Goal: Use online tool/utility: Use online tool/utility

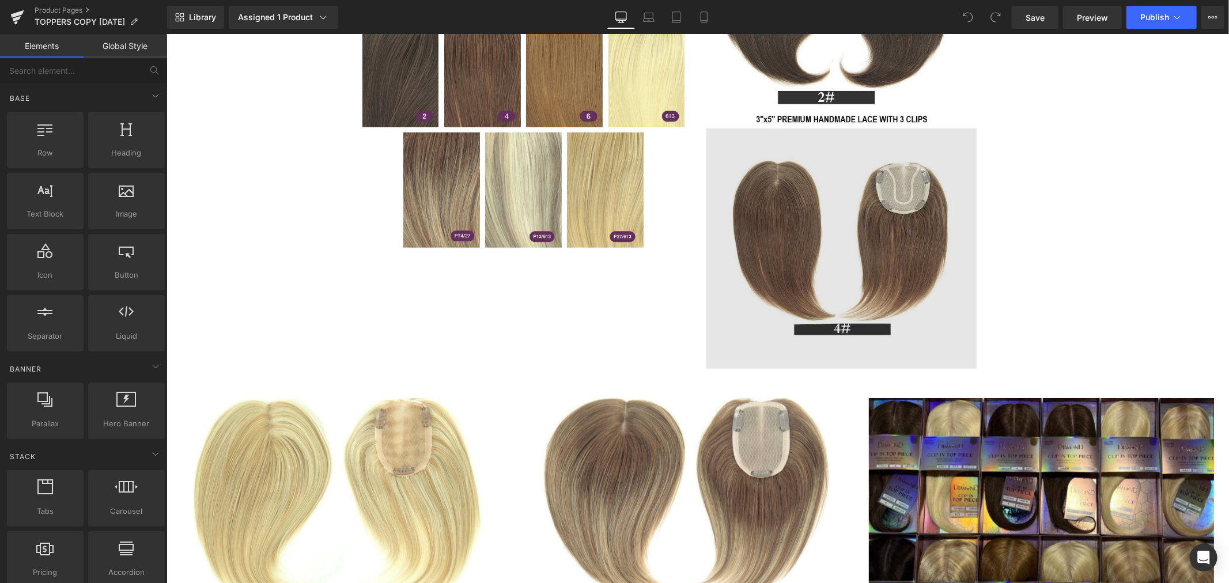
scroll to position [960, 0]
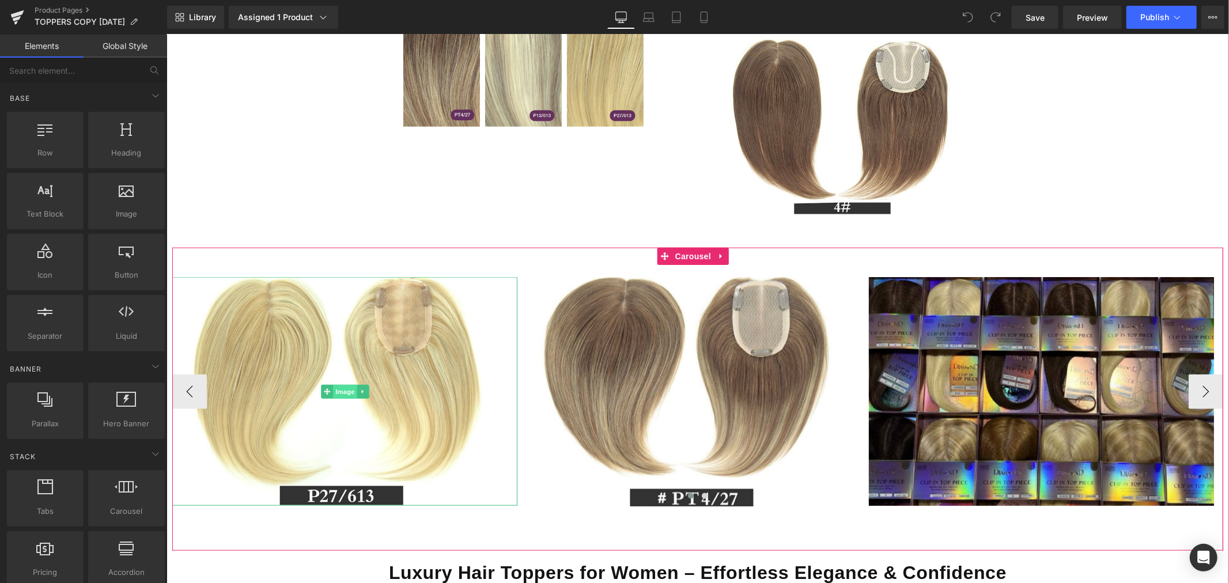
click at [348, 387] on span "Image" at bounding box center [345, 391] width 24 height 14
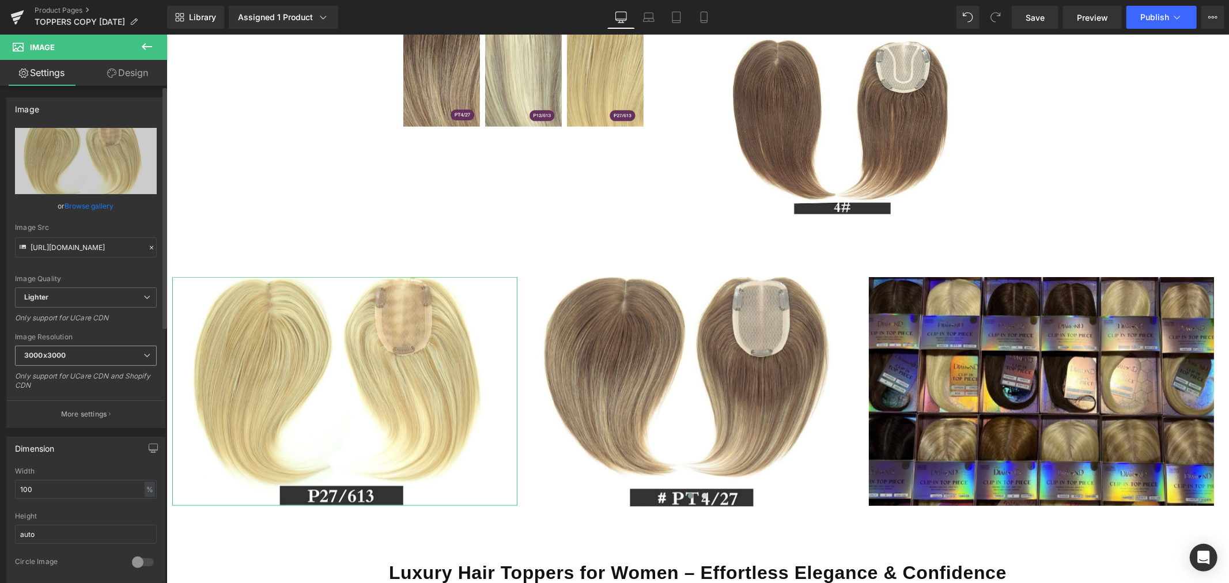
click at [76, 349] on span "3000x3000" at bounding box center [86, 356] width 142 height 20
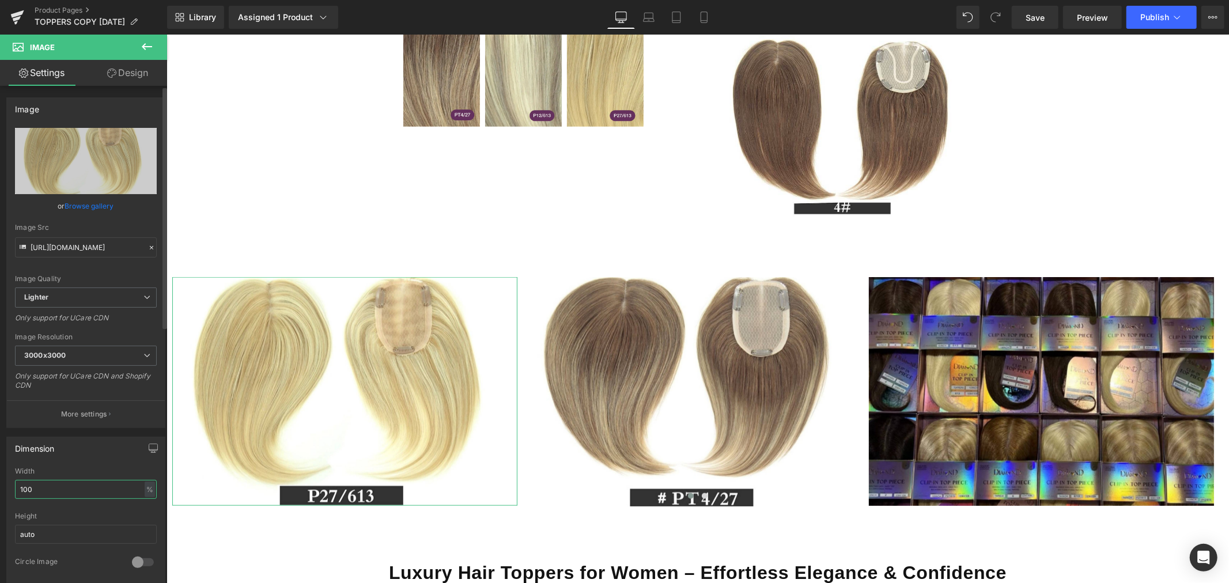
click at [74, 490] on input "100" at bounding box center [86, 489] width 142 height 19
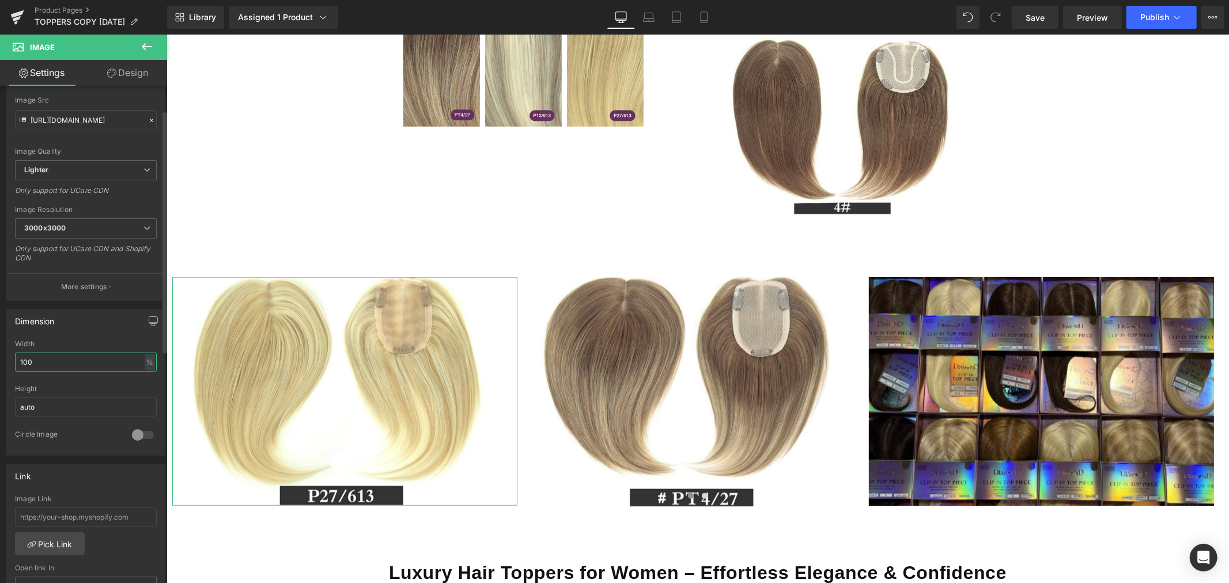
scroll to position [128, 0]
click at [129, 435] on div at bounding box center [143, 434] width 28 height 18
click at [135, 433] on div at bounding box center [143, 434] width 28 height 18
drag, startPoint x: 62, startPoint y: 362, endPoint x: -31, endPoint y: 367, distance: 92.9
click at [0, 367] on html "Image You are previewing how the will restyle your page. You can not edit Eleme…" at bounding box center [614, 291] width 1229 height 583
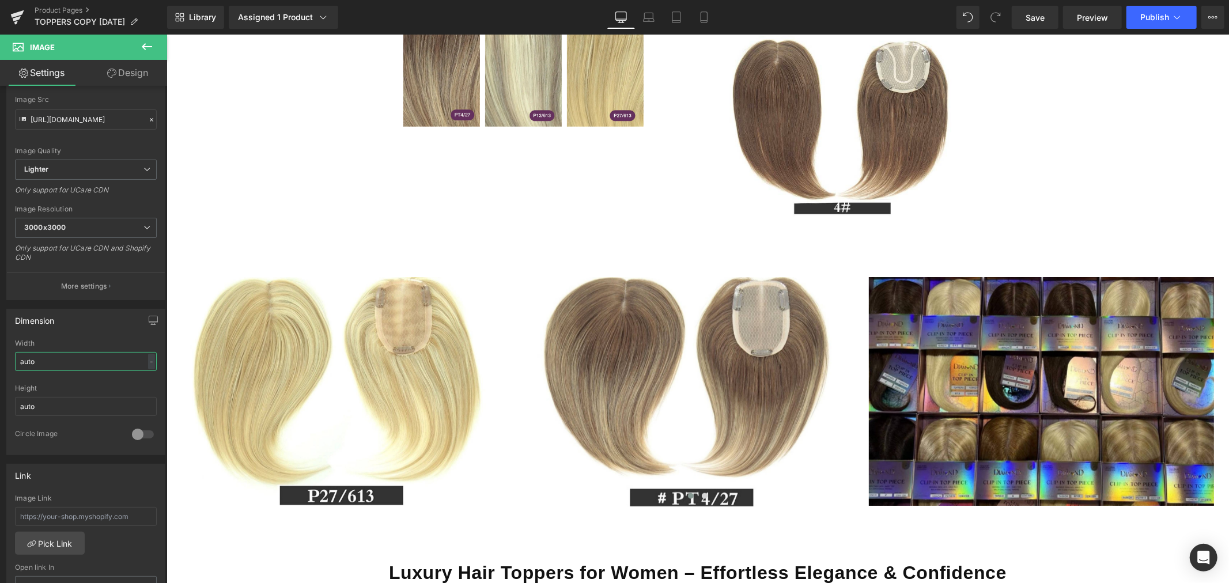
type input "auto"
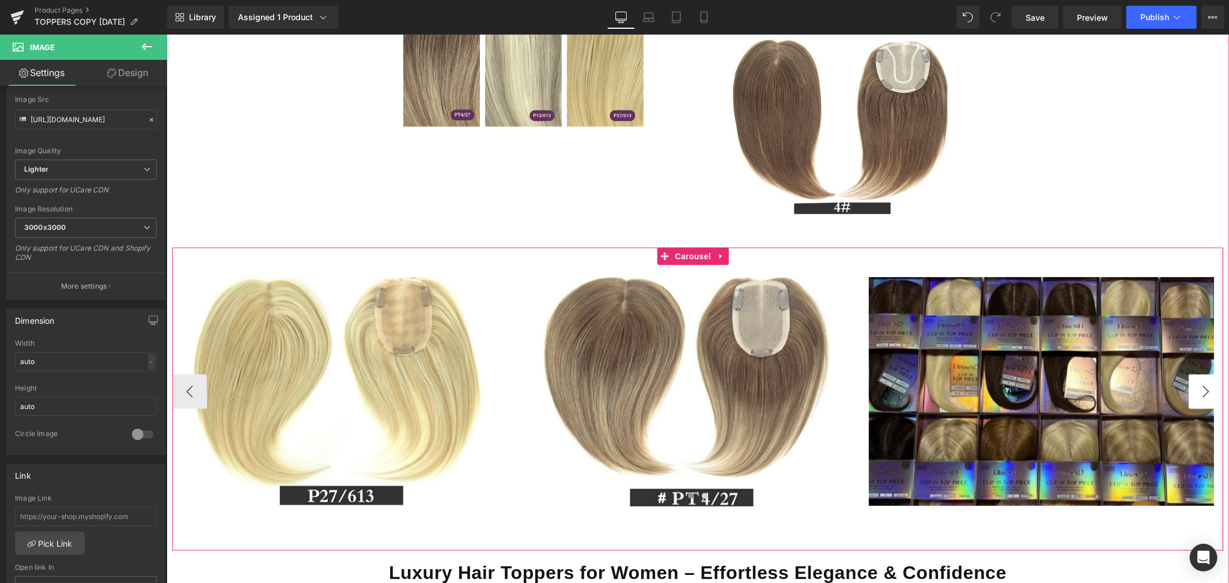
click at [1188, 388] on button "›" at bounding box center [1205, 391] width 35 height 35
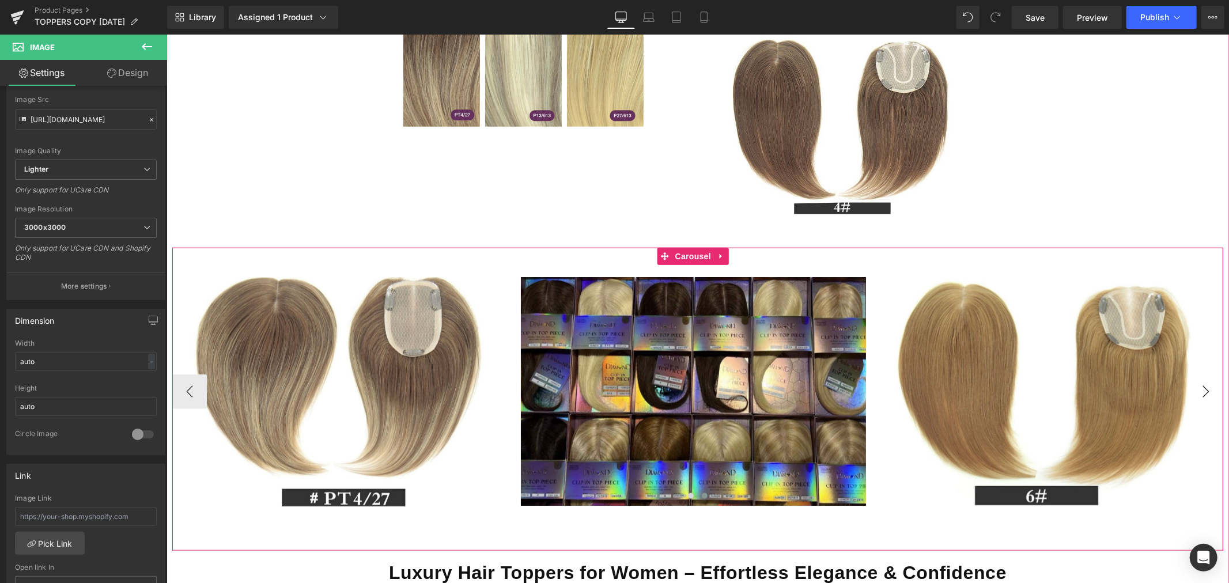
click at [1188, 388] on button "›" at bounding box center [1205, 391] width 35 height 35
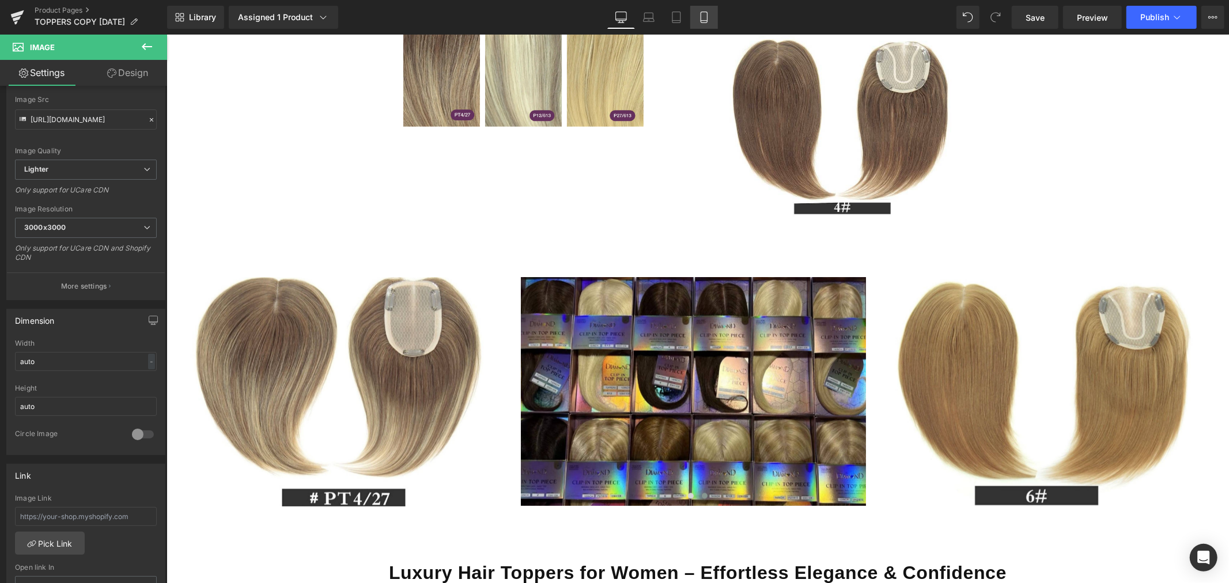
click at [701, 15] on icon at bounding box center [705, 18] width 12 height 12
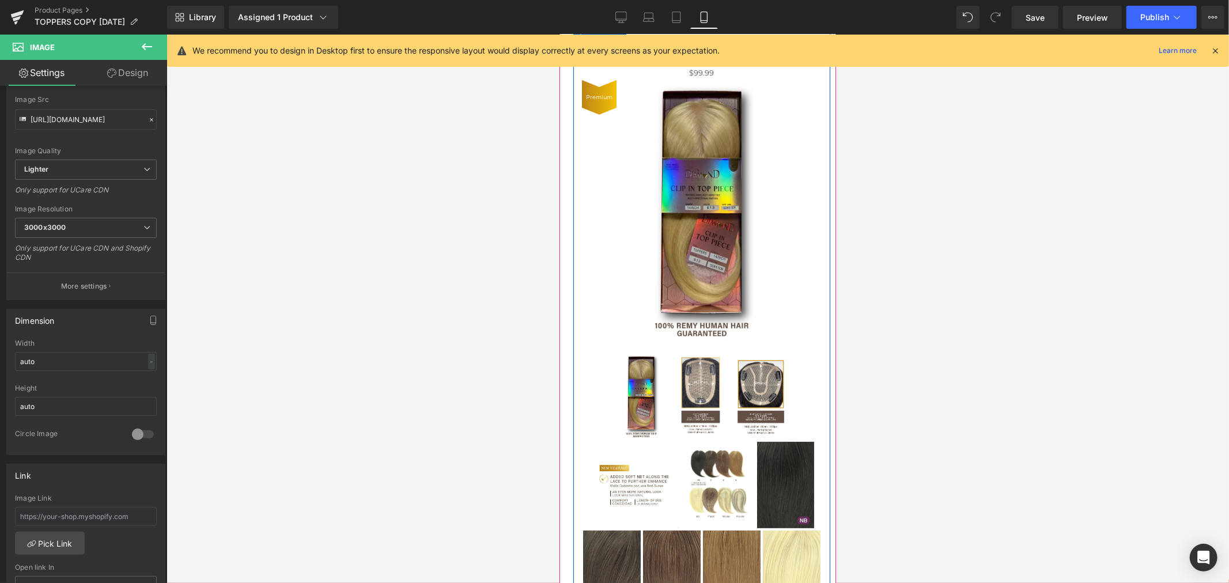
scroll to position [0, 0]
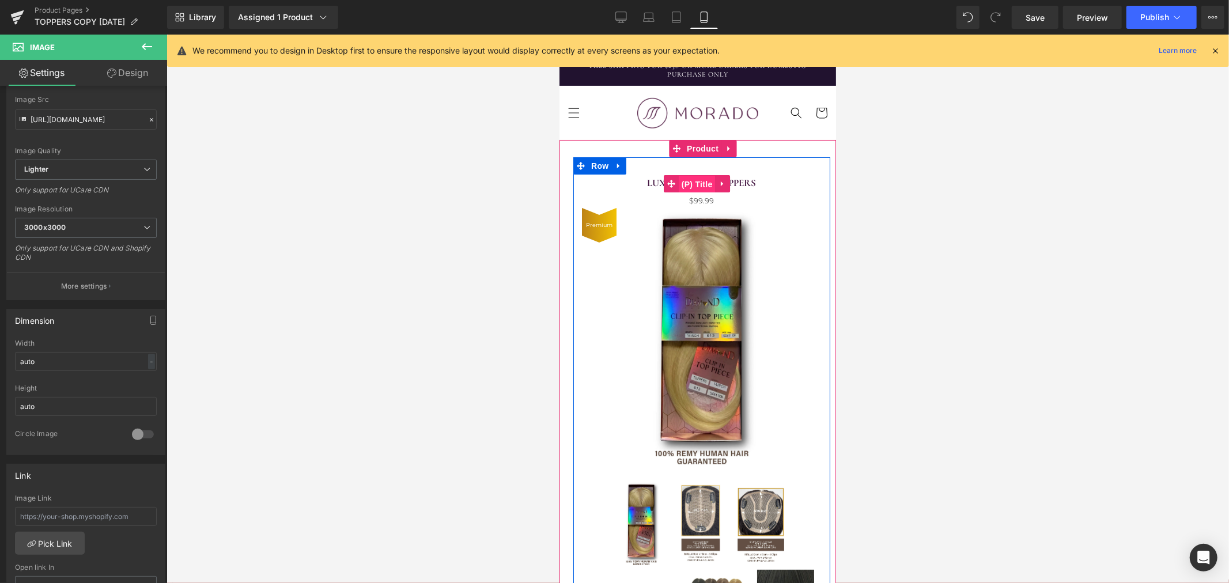
click at [692, 180] on span "(P) Title" at bounding box center [696, 183] width 37 height 17
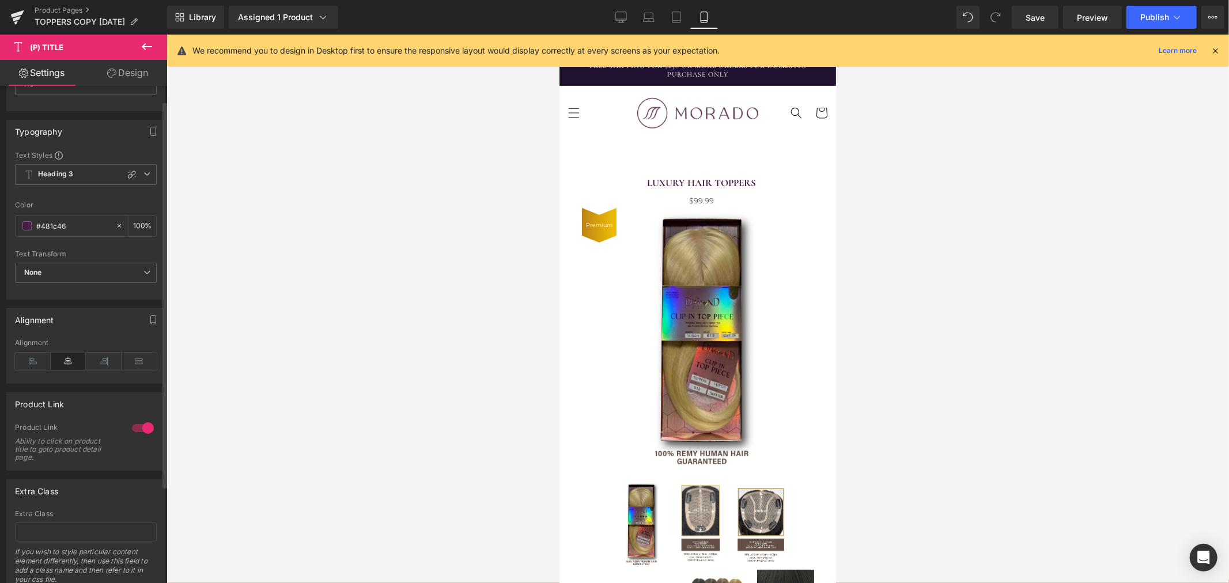
scroll to position [16, 0]
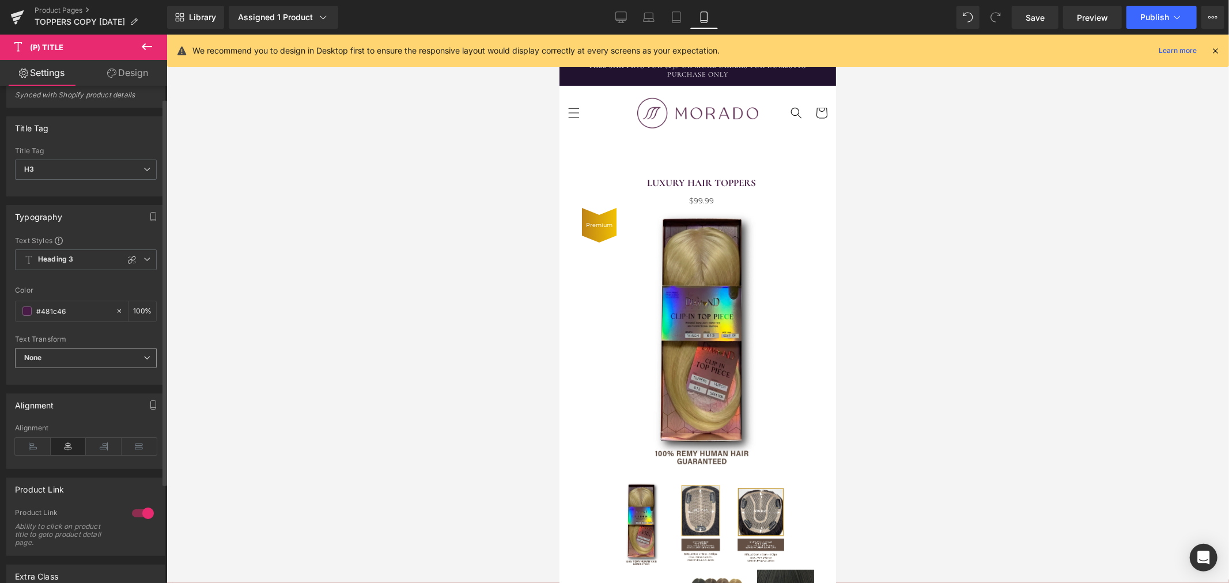
click at [68, 359] on span "None" at bounding box center [86, 358] width 142 height 20
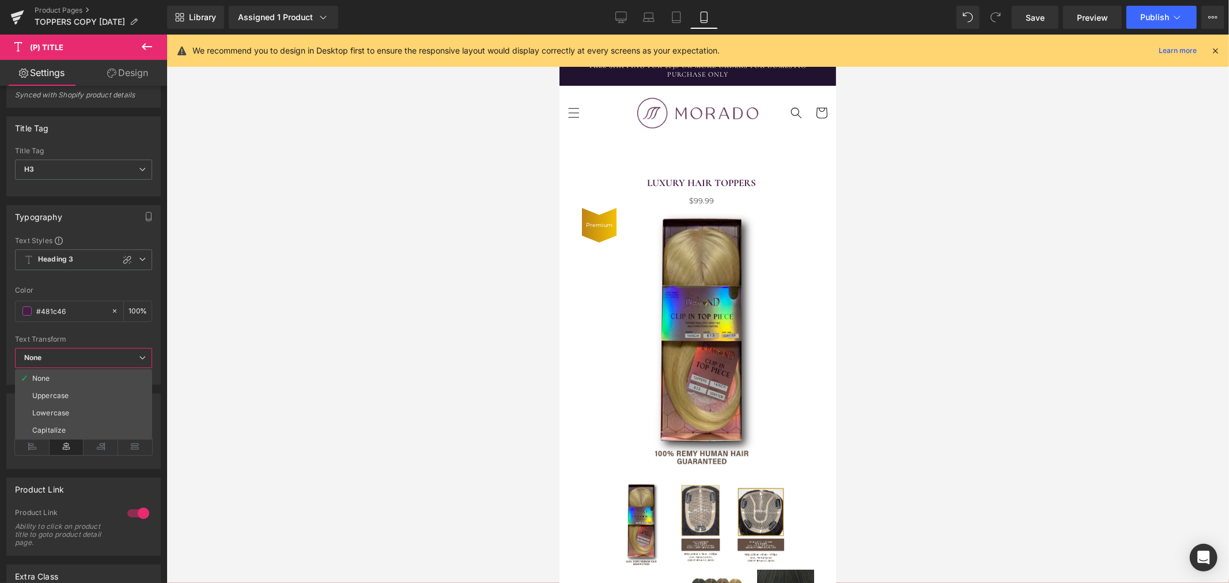
click at [228, 343] on div at bounding box center [698, 309] width 1063 height 549
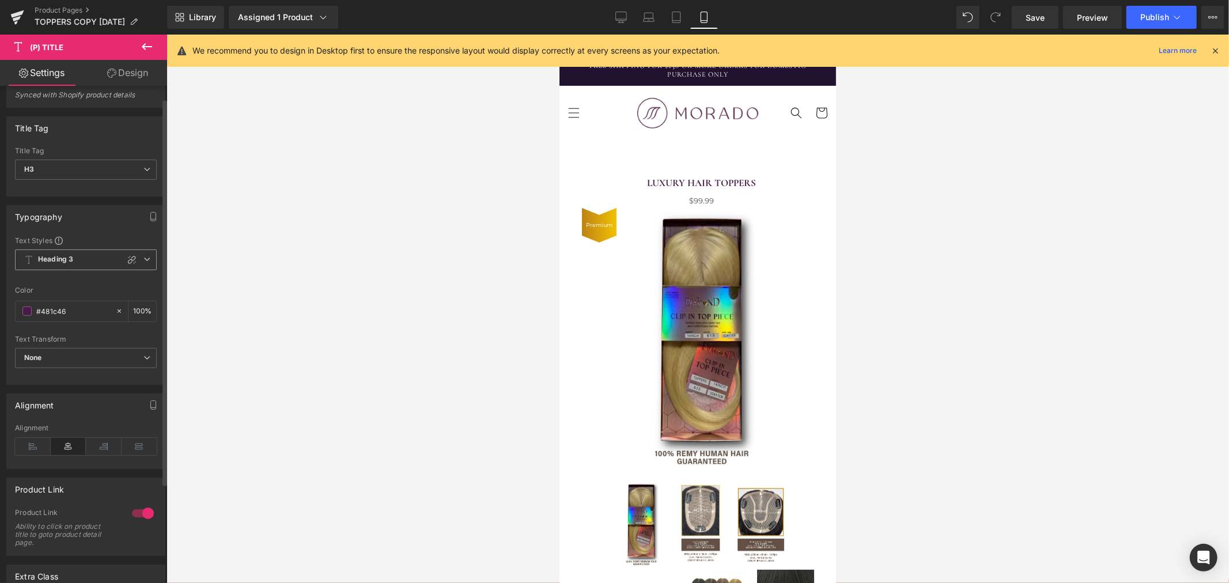
click at [89, 259] on span "Heading 3" at bounding box center [86, 260] width 142 height 21
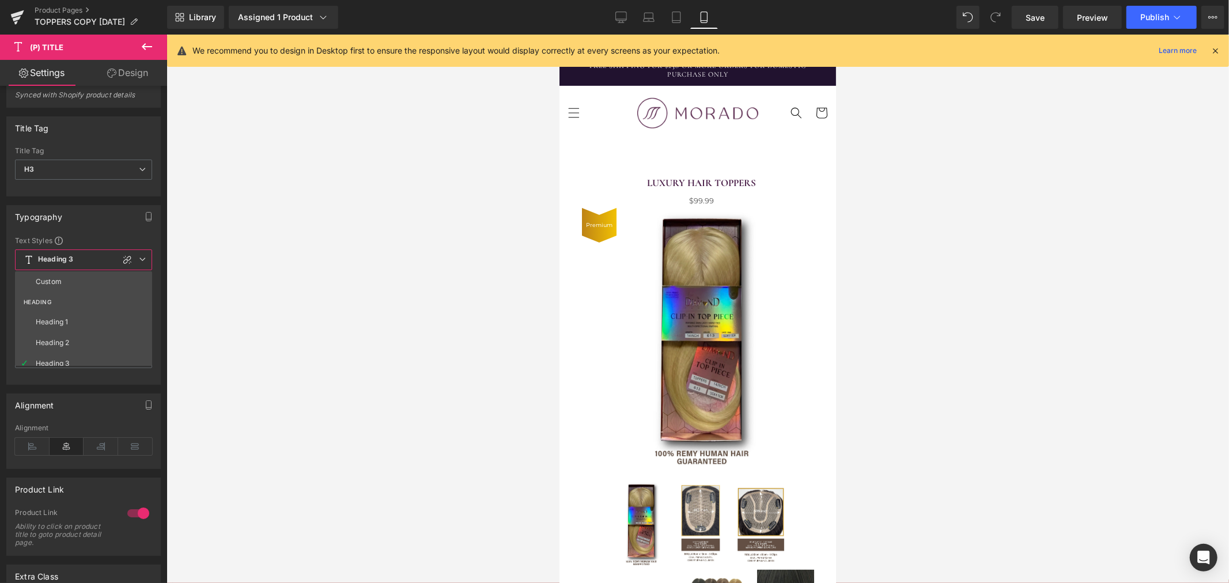
click at [246, 276] on div at bounding box center [698, 309] width 1063 height 549
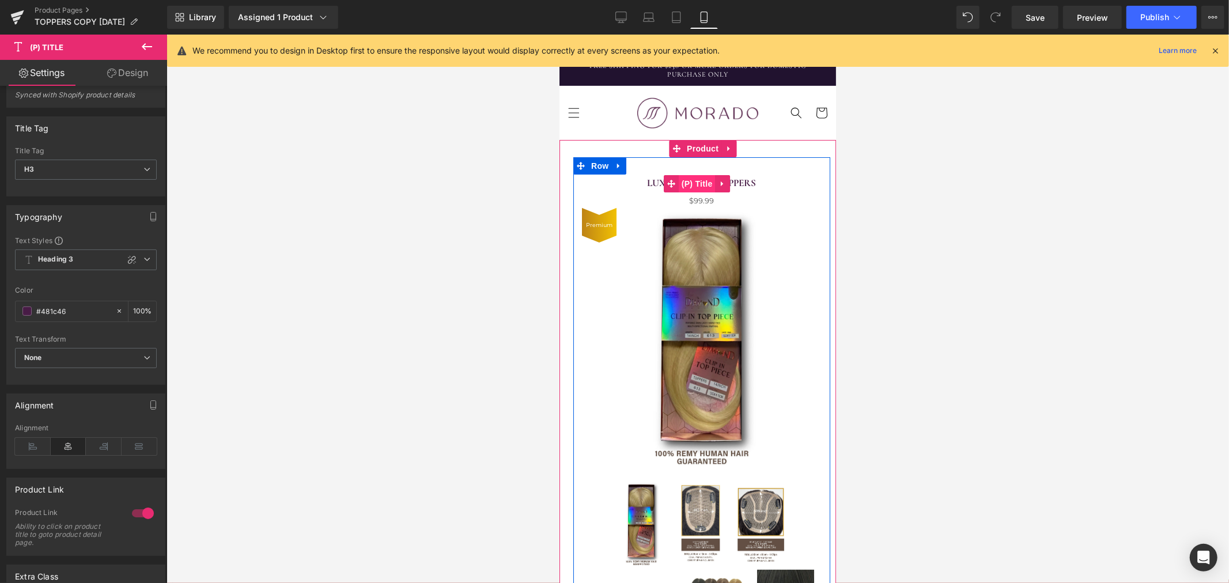
click at [690, 176] on span "(P) Title" at bounding box center [696, 183] width 37 height 17
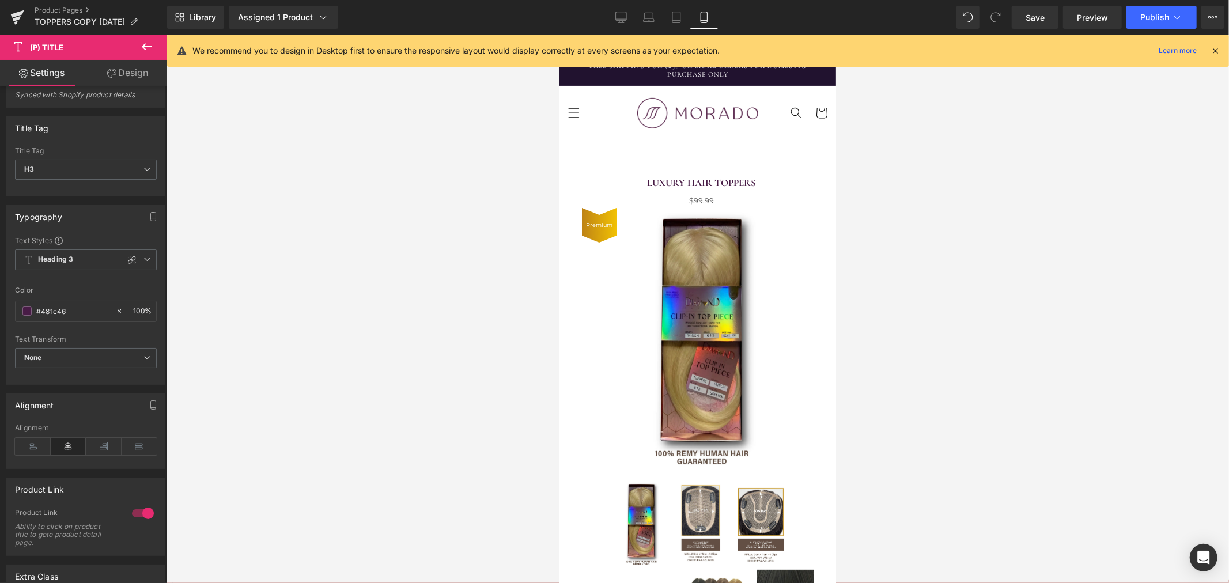
click at [133, 73] on link "Design" at bounding box center [128, 73] width 84 height 26
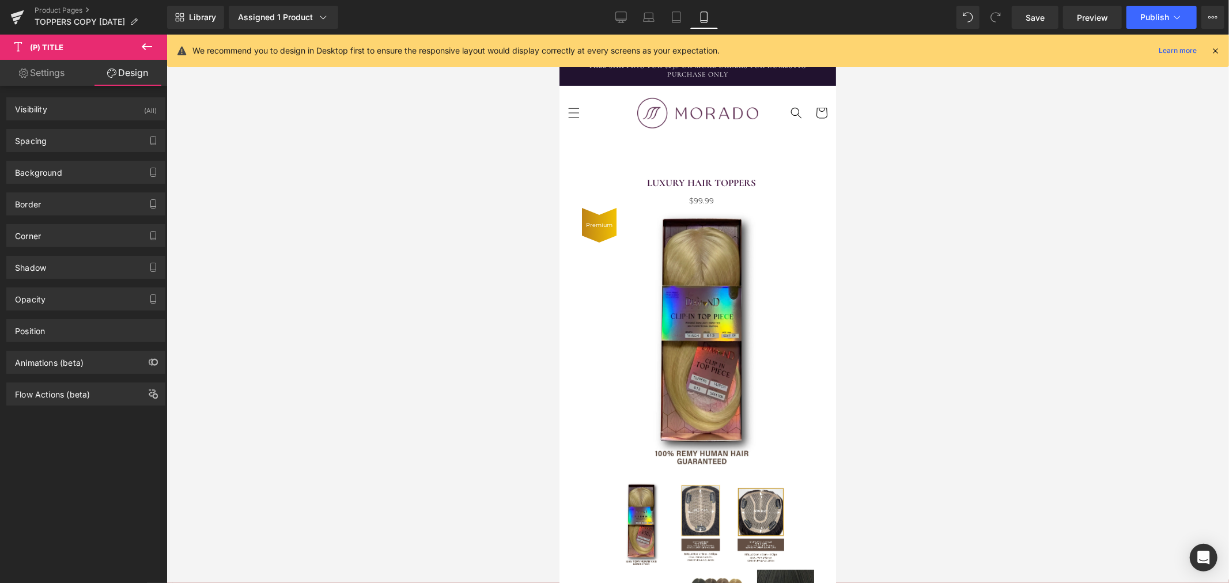
click at [61, 74] on link "Settings" at bounding box center [42, 73] width 84 height 26
type input "100"
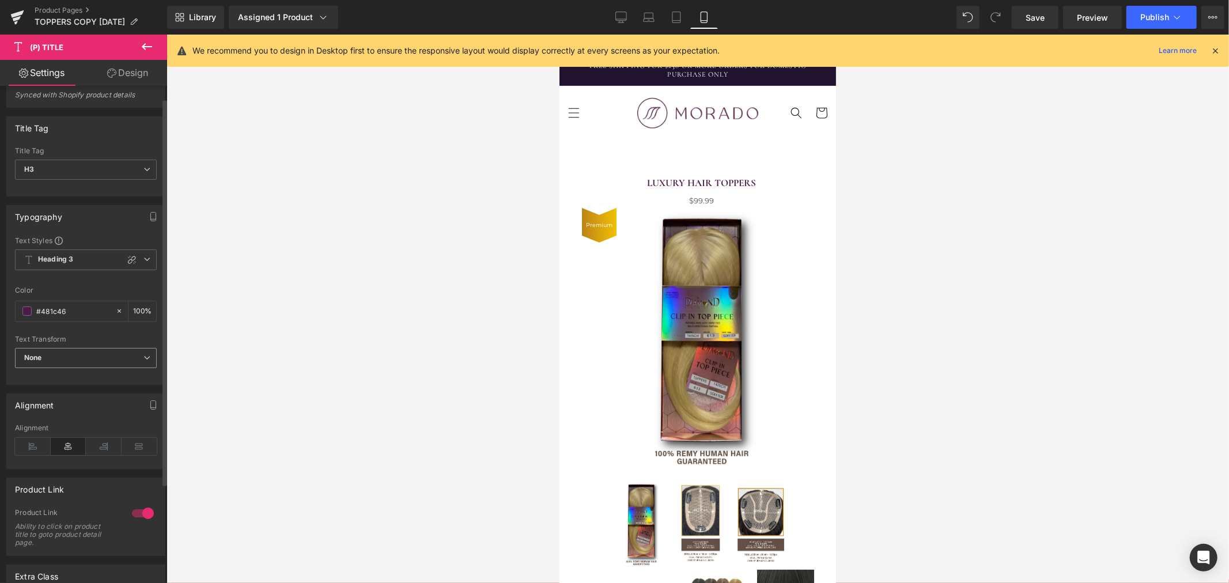
click at [77, 356] on span "None" at bounding box center [86, 358] width 142 height 20
click at [77, 356] on span "None" at bounding box center [83, 358] width 137 height 20
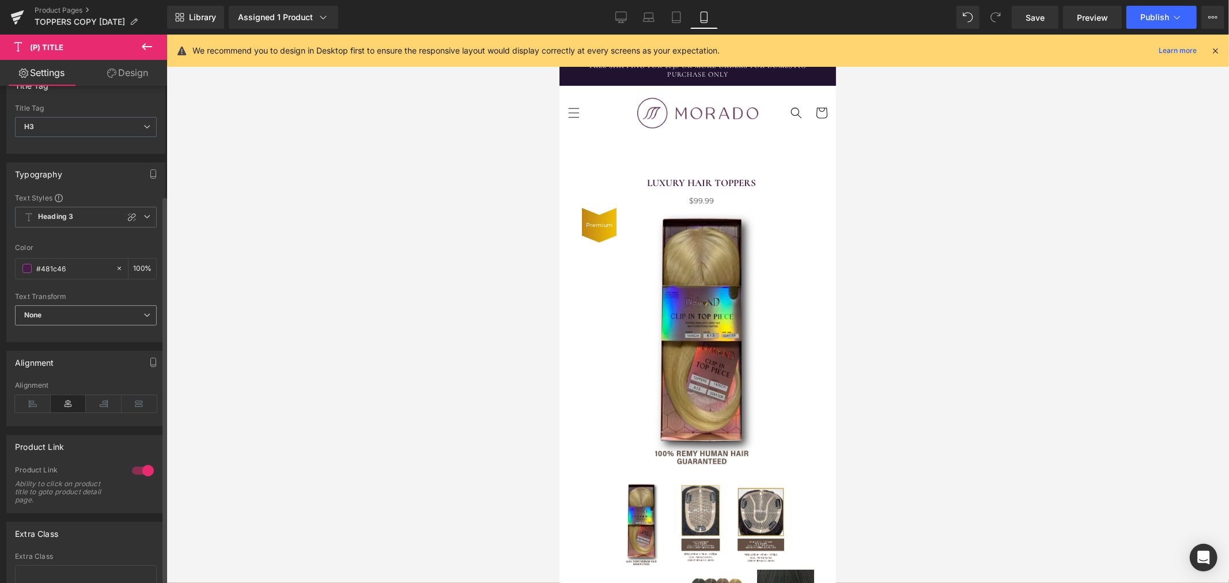
scroll to position [144, 0]
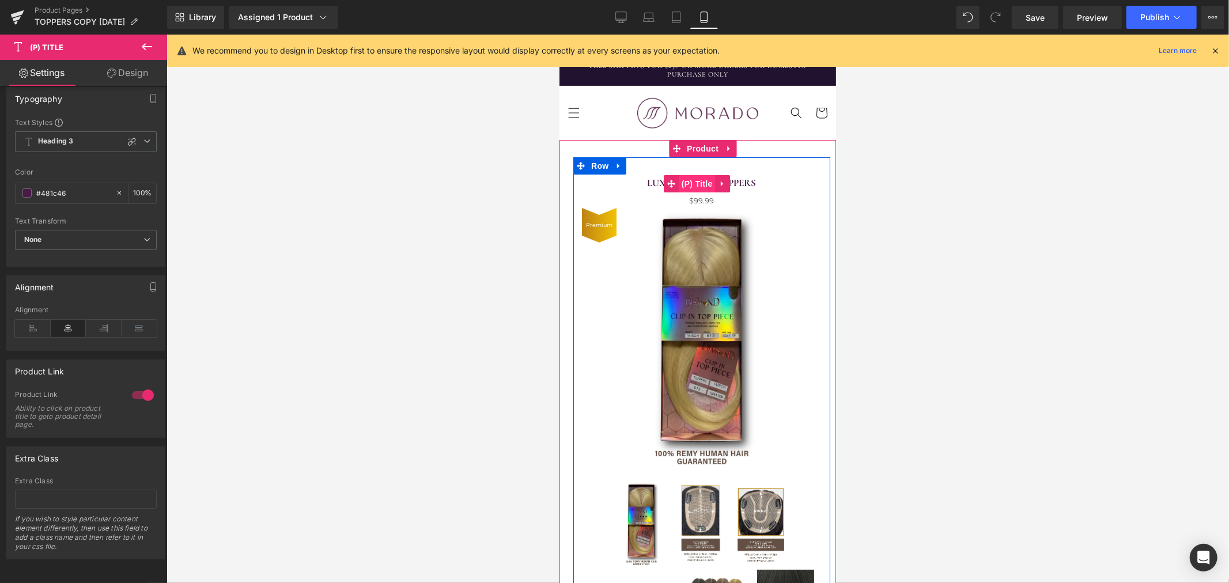
click at [694, 179] on span "(P) Title" at bounding box center [696, 183] width 37 height 17
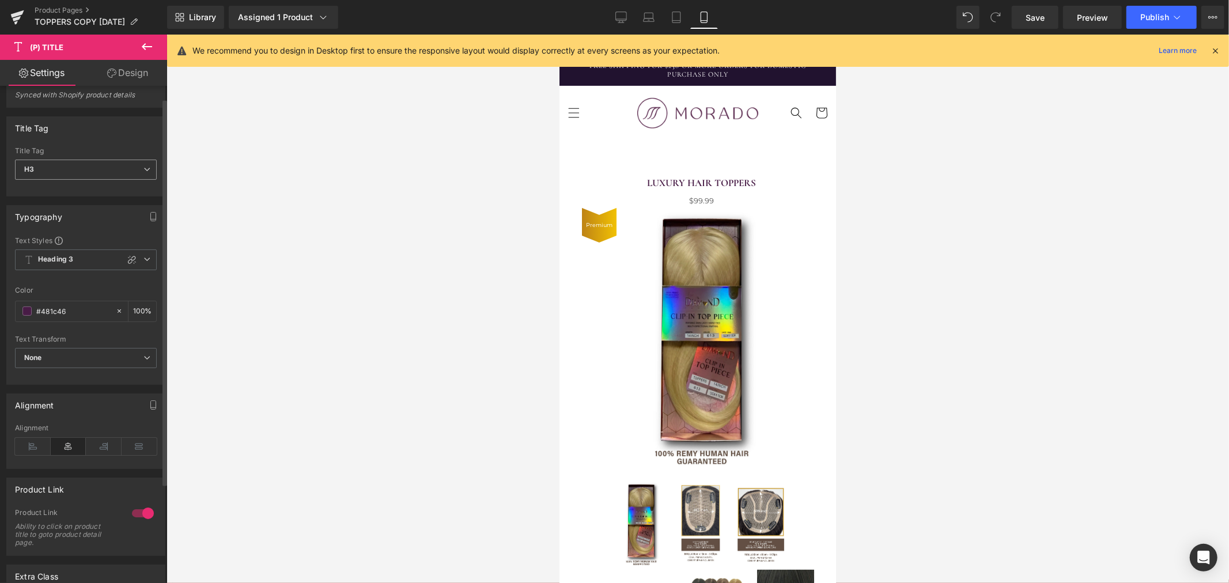
scroll to position [0, 0]
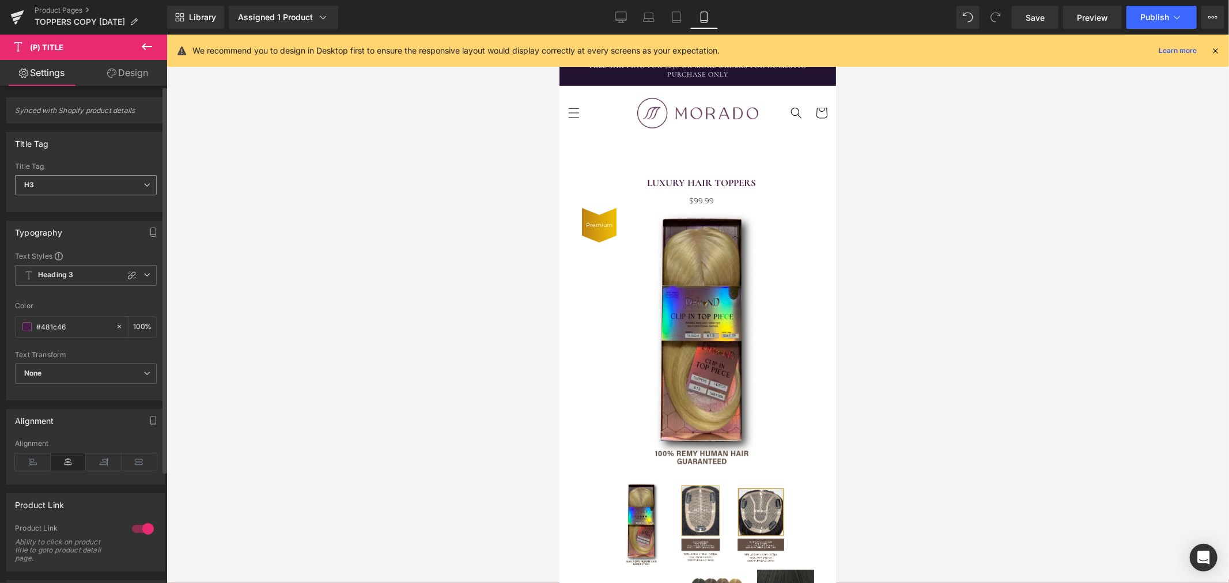
click at [85, 188] on span "H3" at bounding box center [86, 185] width 142 height 20
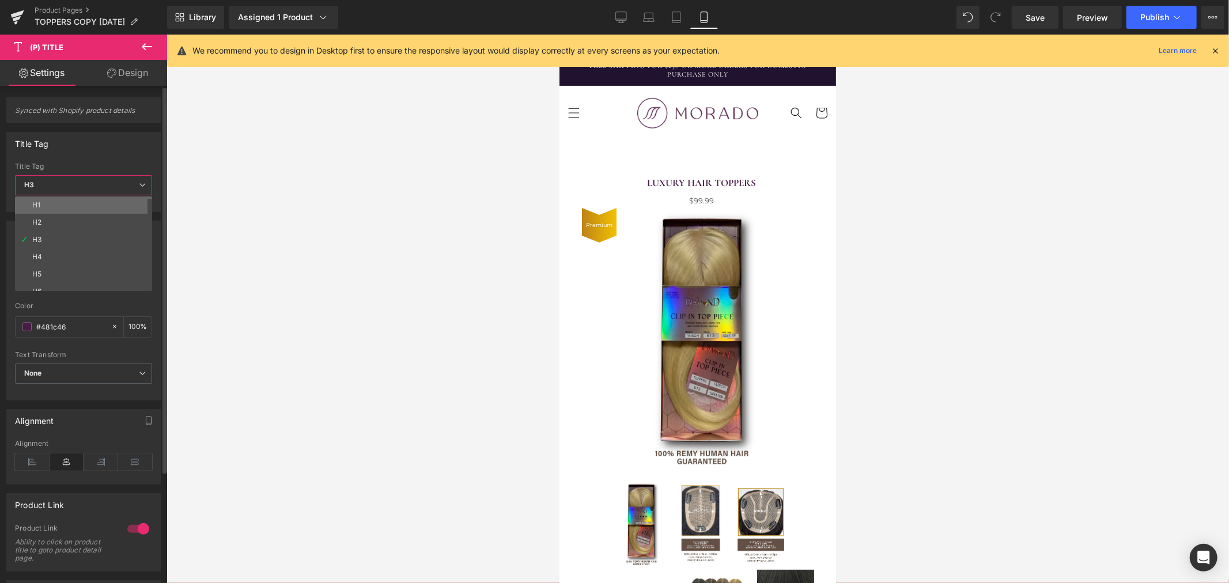
click at [77, 205] on li "H1" at bounding box center [86, 205] width 142 height 17
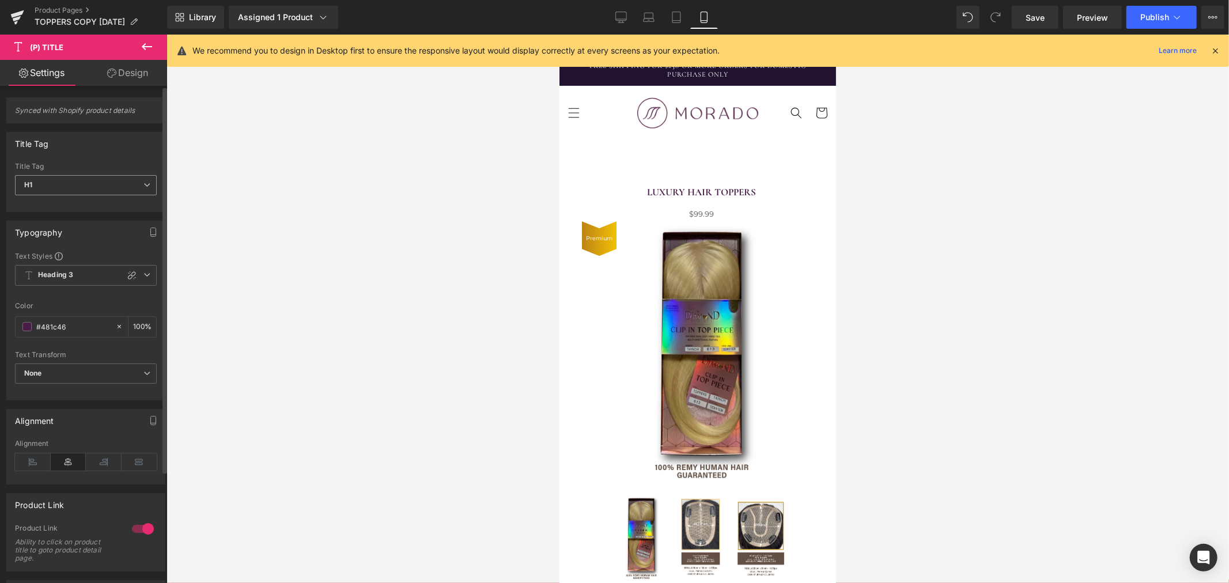
click at [79, 181] on span "H1" at bounding box center [86, 185] width 142 height 20
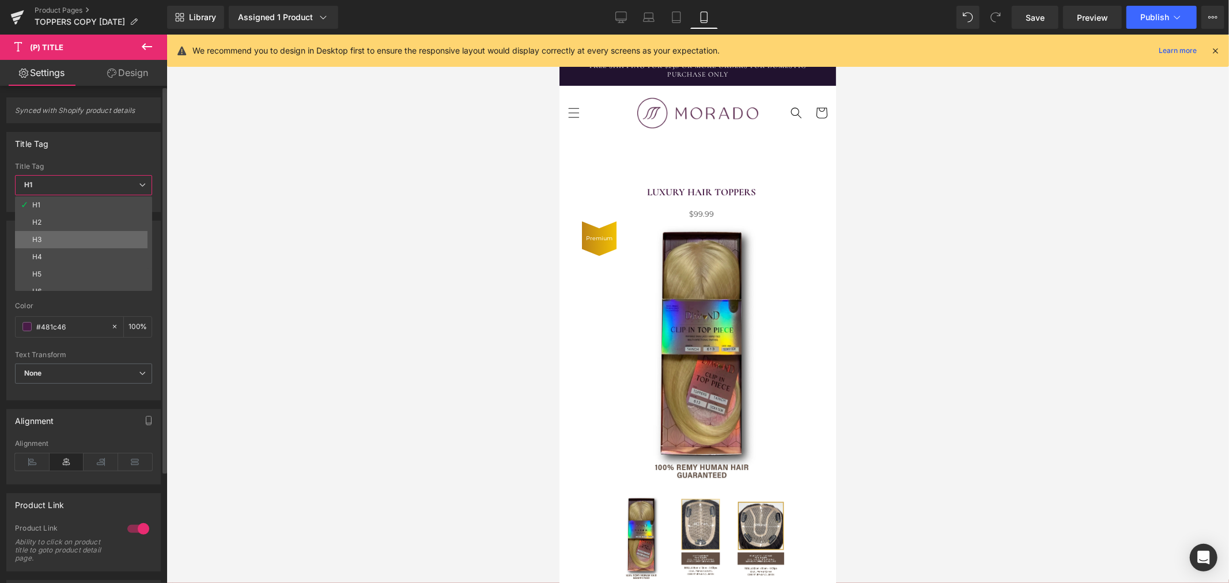
click at [59, 239] on li "H3" at bounding box center [86, 239] width 142 height 17
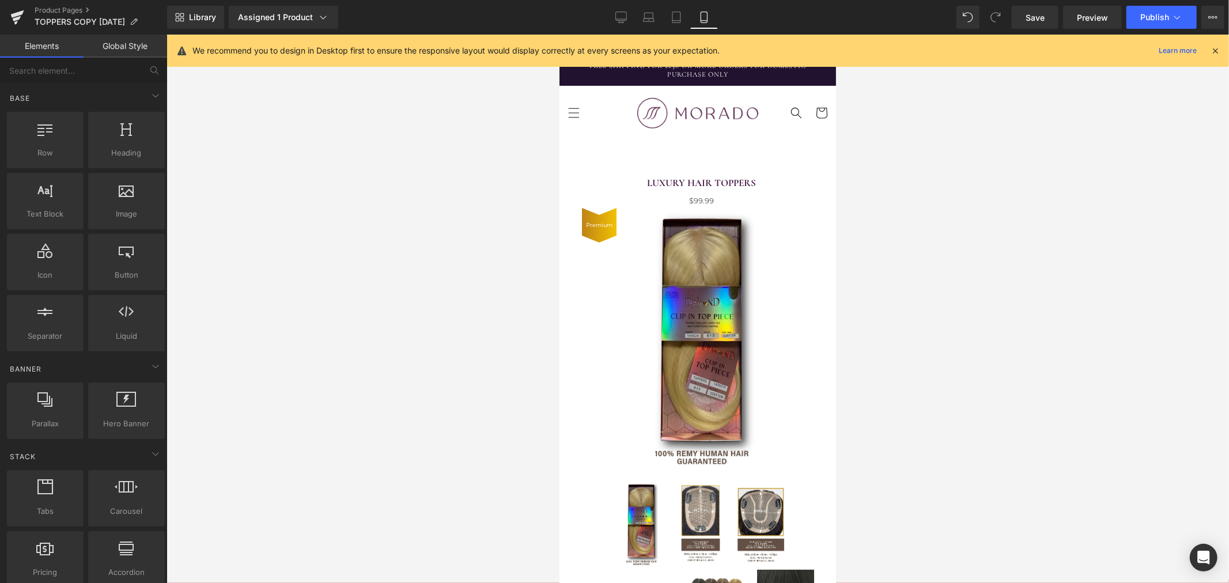
click at [301, 205] on div at bounding box center [698, 309] width 1063 height 549
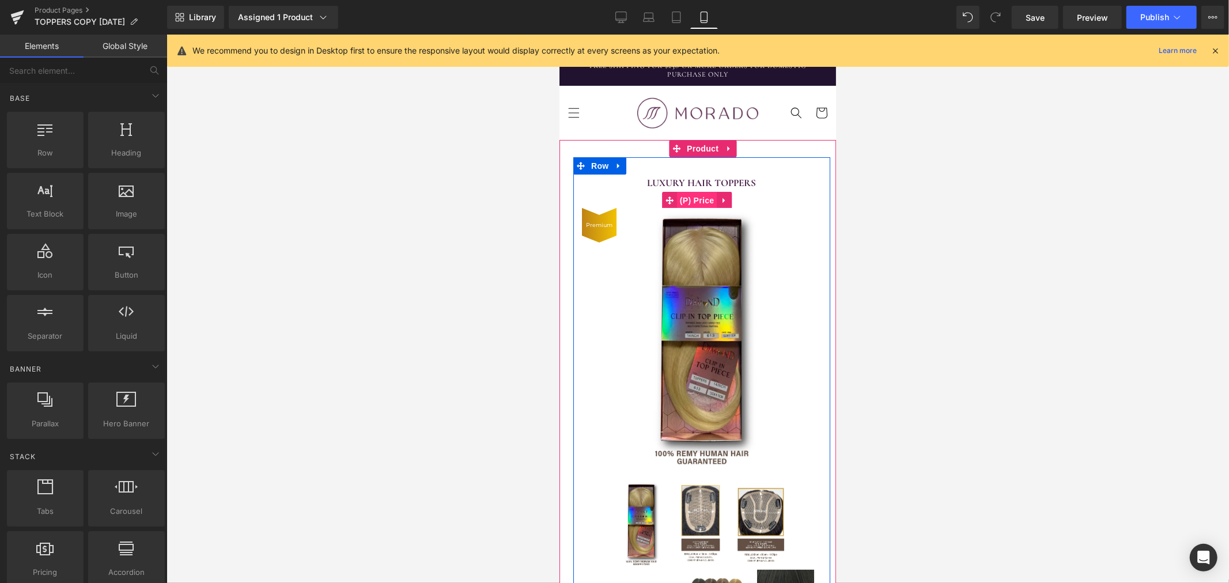
click at [702, 203] on span "(P) Price" at bounding box center [697, 199] width 40 height 17
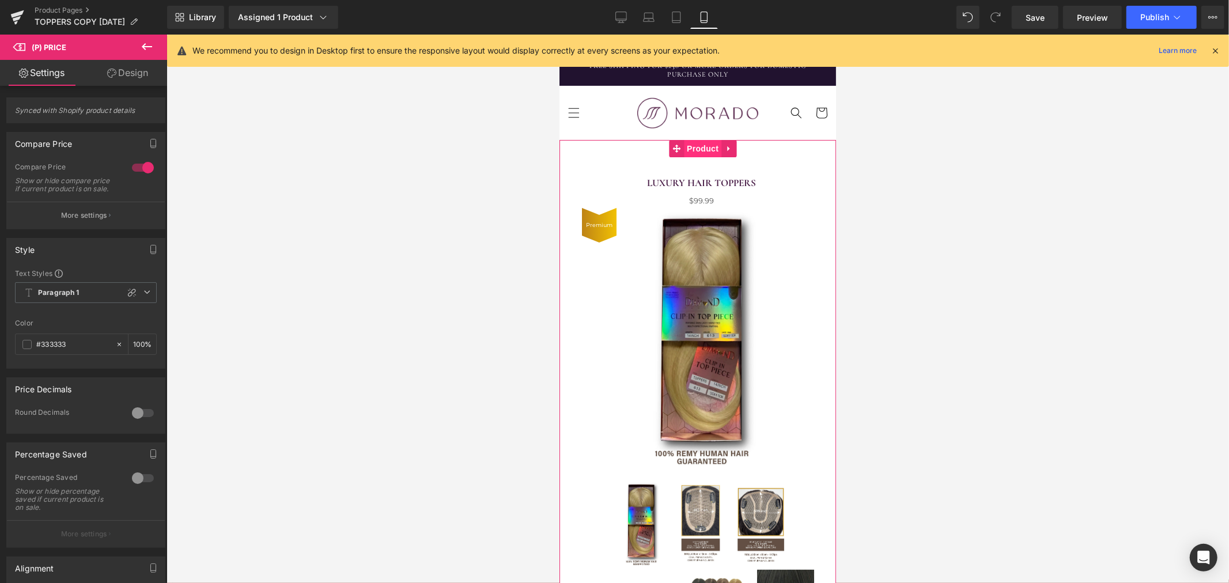
click at [699, 145] on span "Product" at bounding box center [702, 147] width 37 height 17
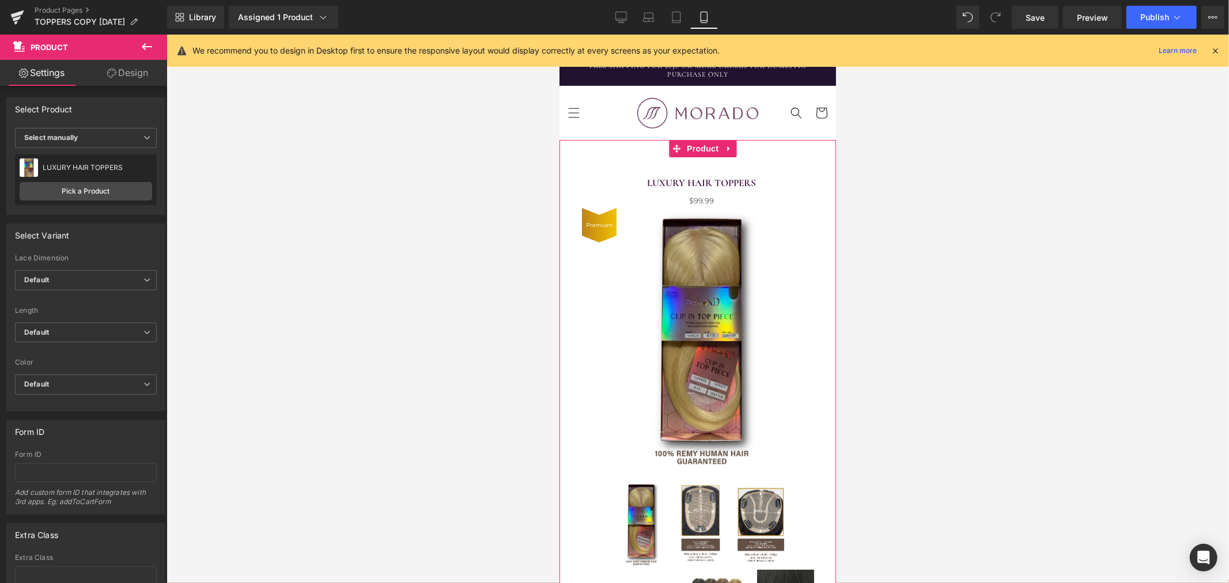
click at [126, 73] on link "Design" at bounding box center [128, 73] width 84 height 26
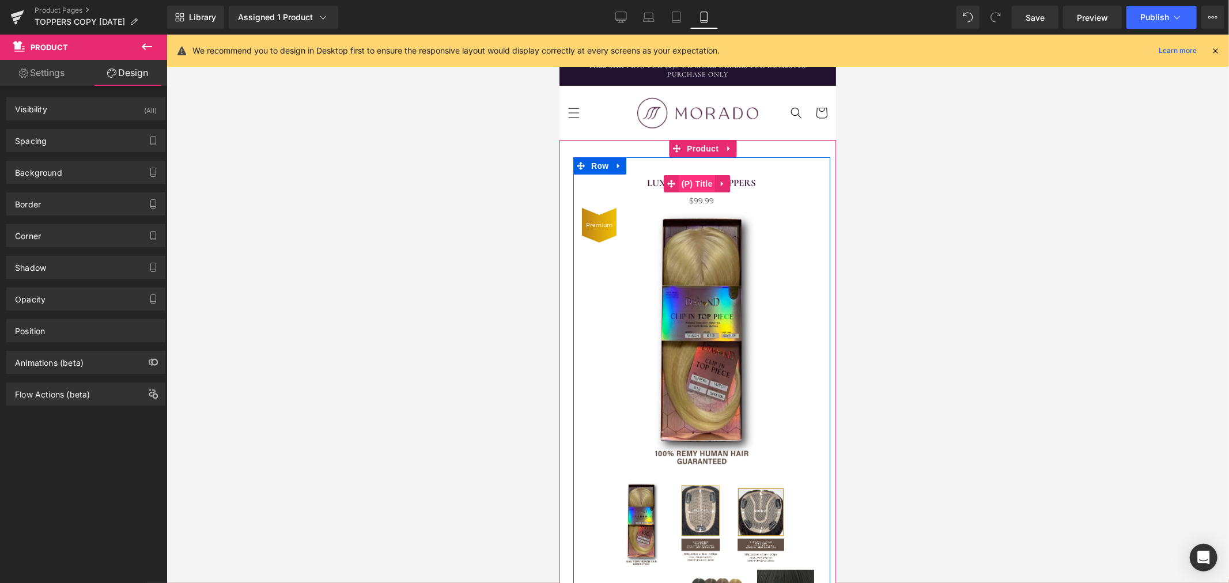
click at [696, 179] on span "(P) Title" at bounding box center [696, 183] width 37 height 17
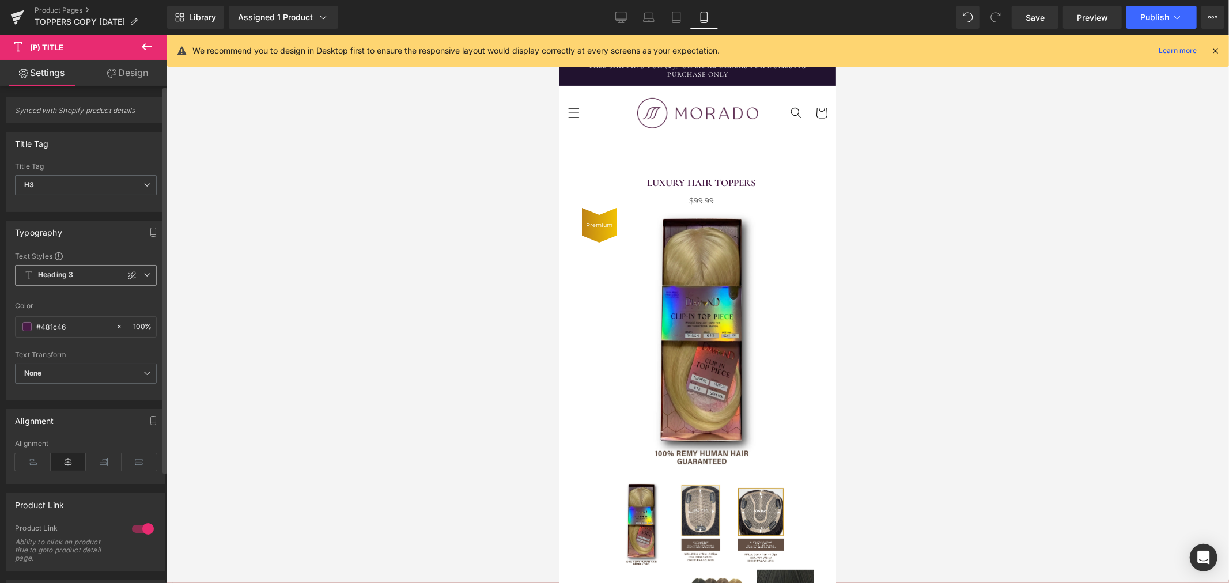
click at [90, 277] on span "Heading 3" at bounding box center [86, 275] width 142 height 21
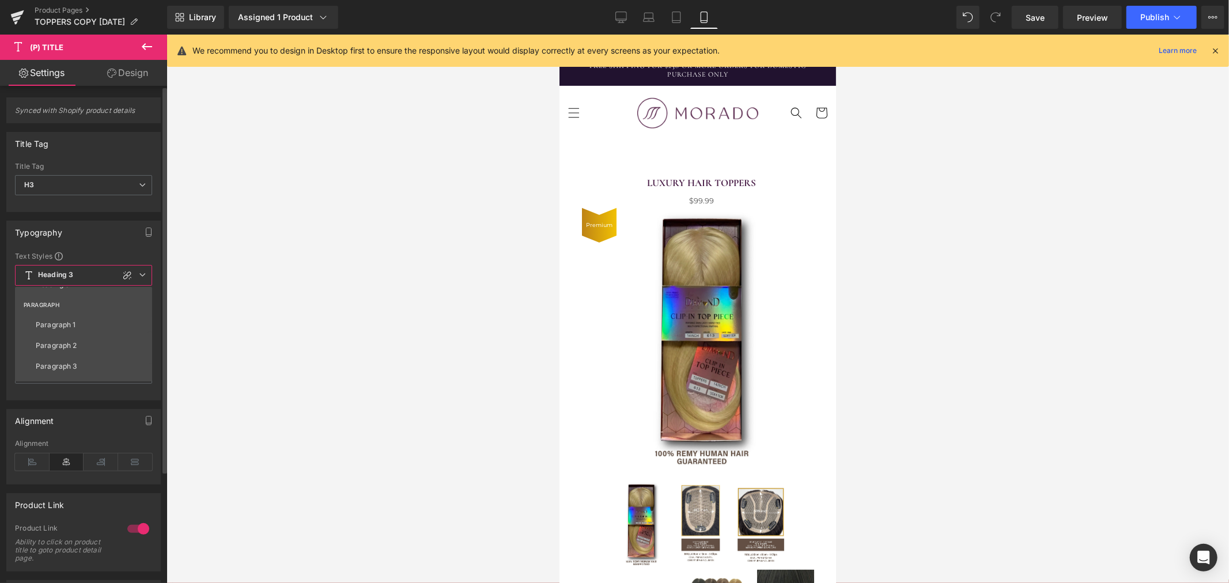
scroll to position [172, 0]
click at [319, 292] on div at bounding box center [698, 309] width 1063 height 549
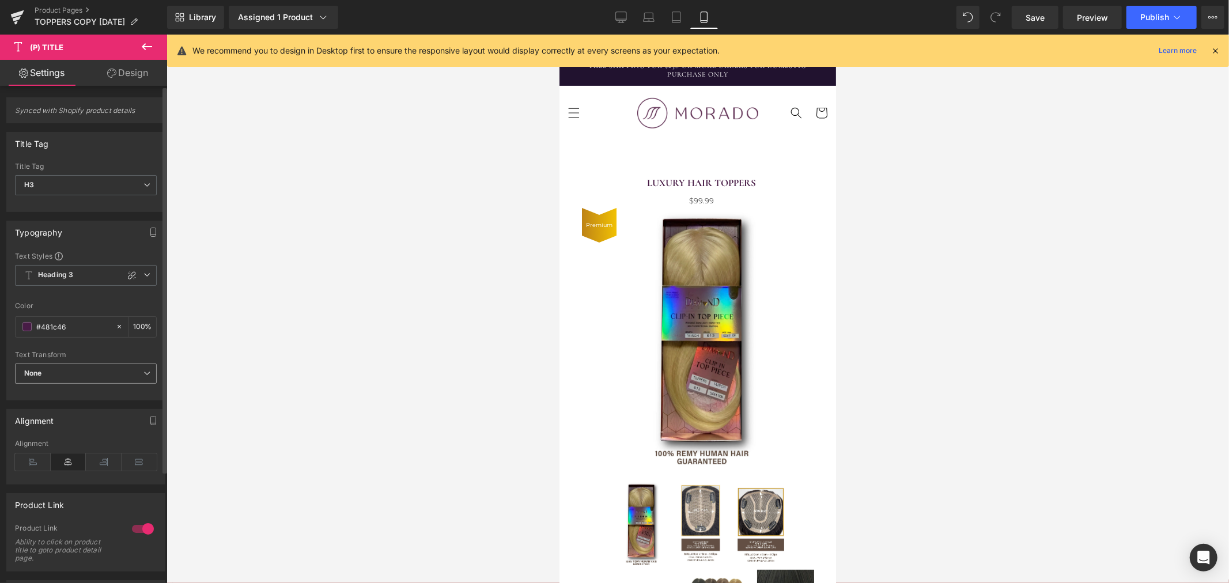
click at [72, 370] on span "None" at bounding box center [86, 374] width 142 height 20
click at [71, 369] on span "None" at bounding box center [83, 374] width 137 height 20
click at [149, 235] on icon "button" at bounding box center [153, 232] width 9 height 9
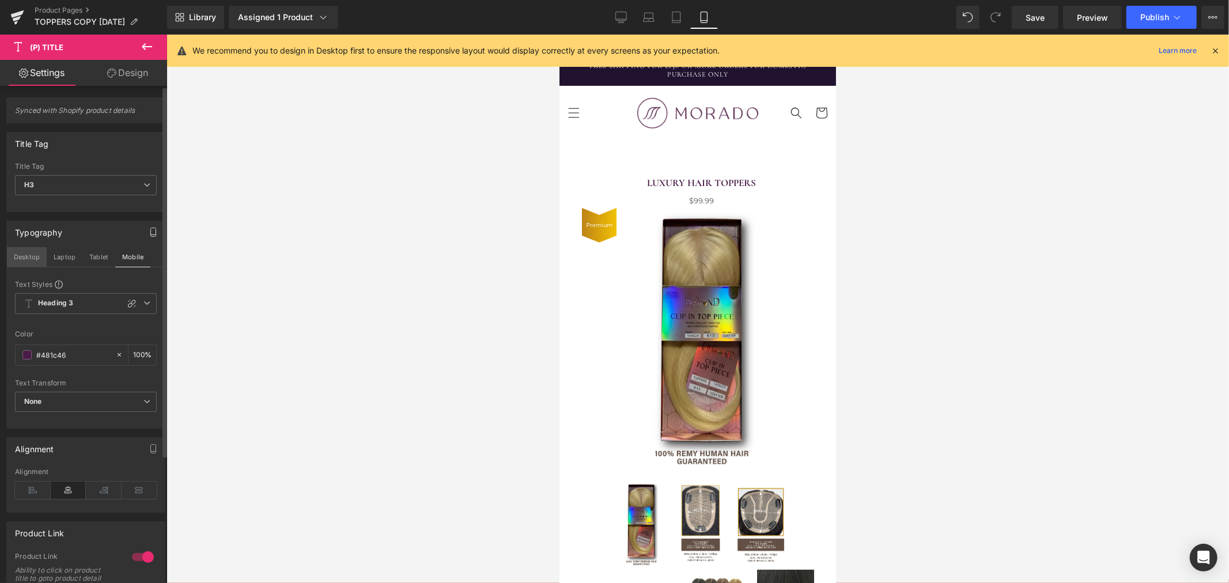
click at [38, 259] on button "Desktop" at bounding box center [27, 257] width 40 height 20
type input "100"
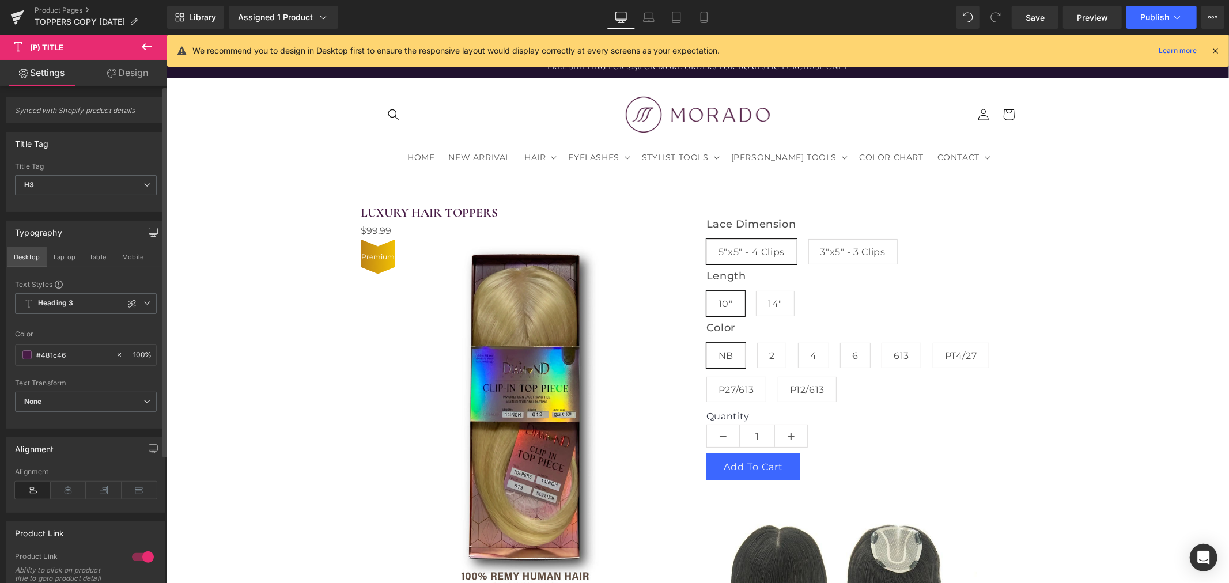
scroll to position [31, 0]
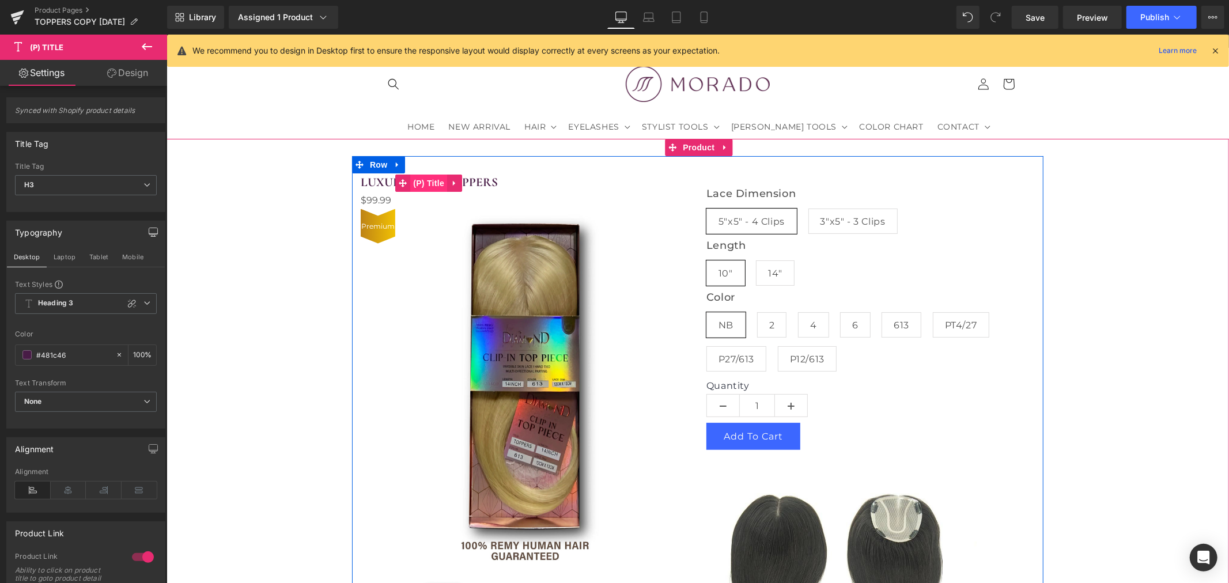
click at [424, 179] on span "(P) Title" at bounding box center [428, 182] width 37 height 17
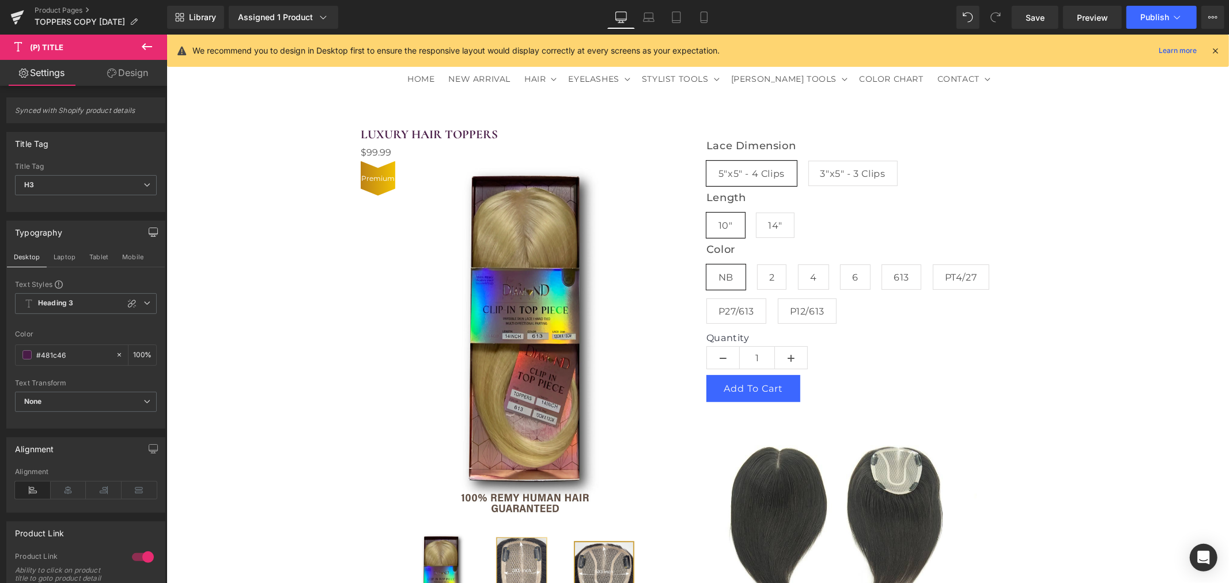
scroll to position [0, 0]
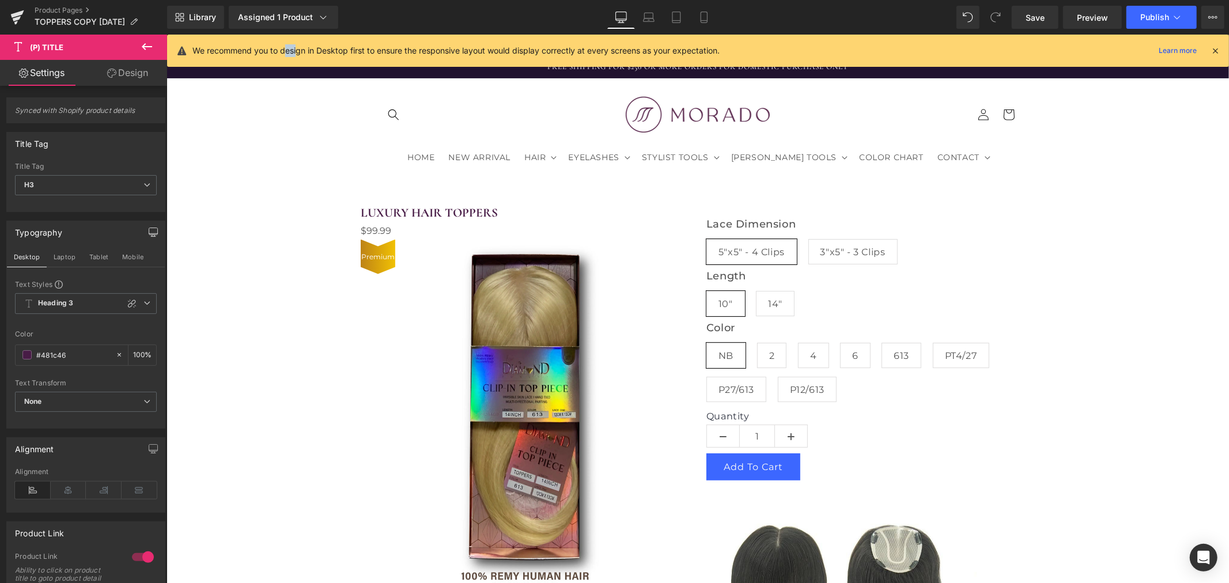
drag, startPoint x: 285, startPoint y: 50, endPoint x: 298, endPoint y: 51, distance: 12.7
click at [298, 51] on p "We recommend you to design in Desktop first to ensure the responsive layout wou…" at bounding box center [456, 50] width 527 height 13
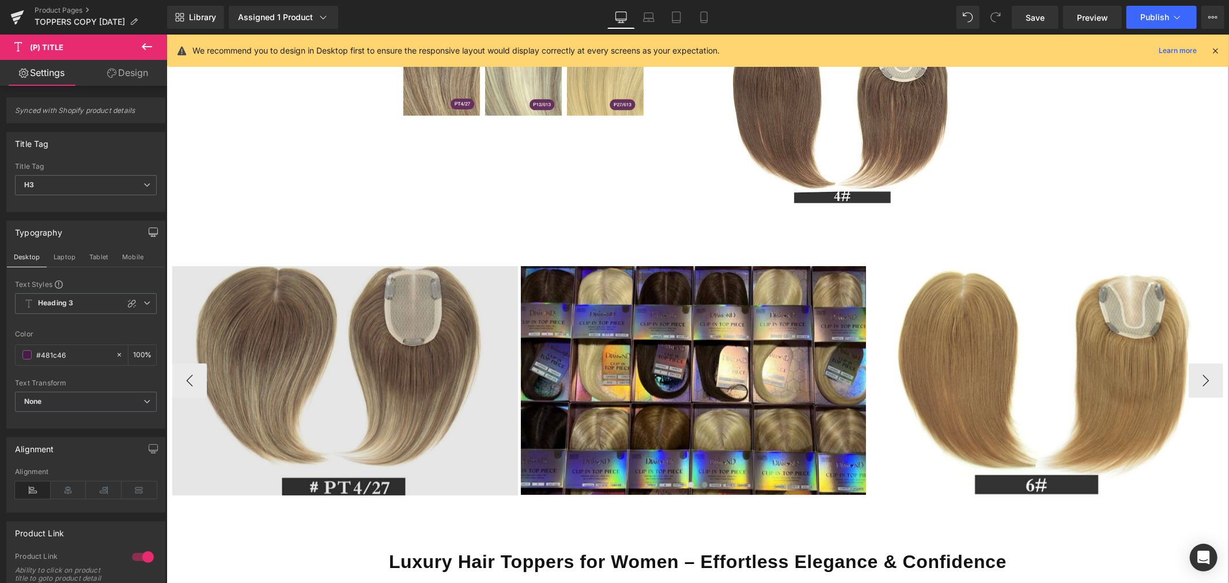
scroll to position [1088, 0]
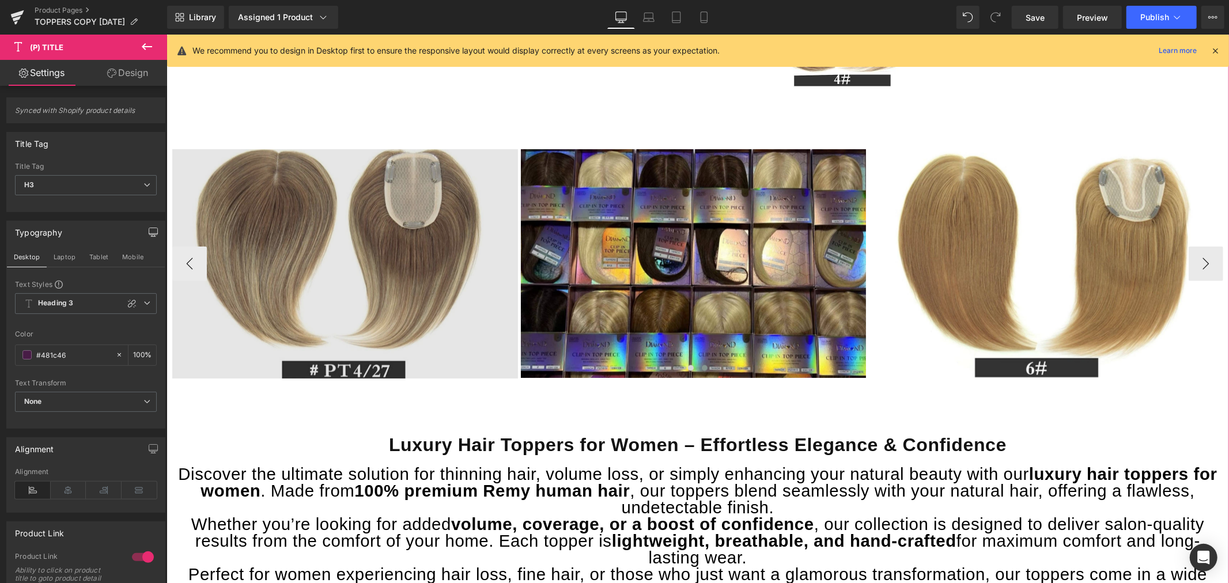
click at [368, 238] on img at bounding box center [344, 263] width 345 height 229
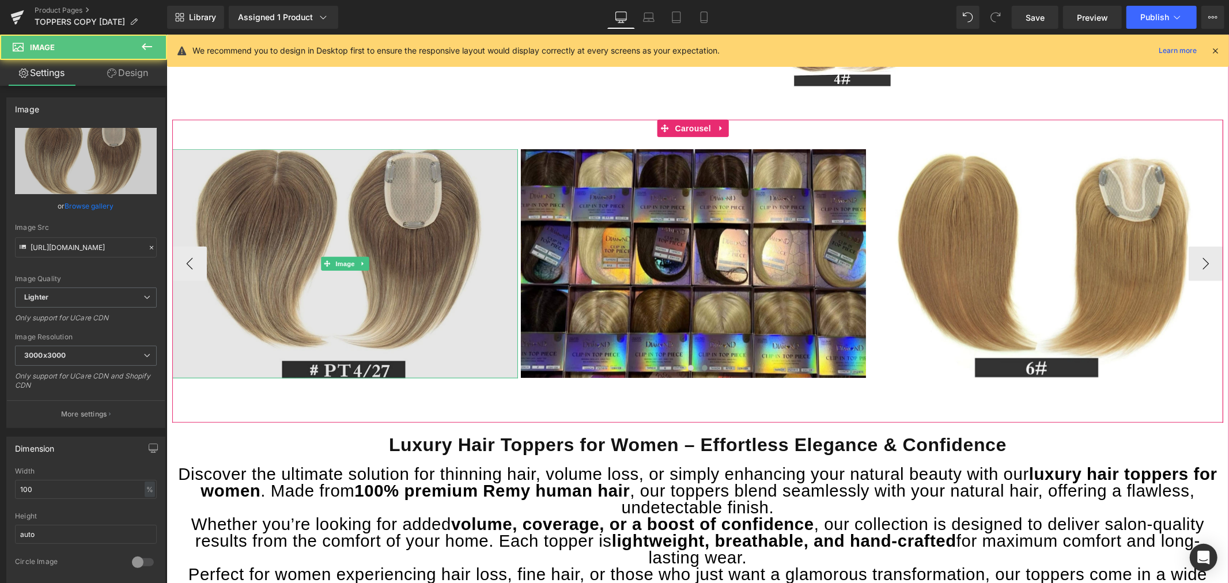
click at [357, 225] on img at bounding box center [344, 263] width 345 height 229
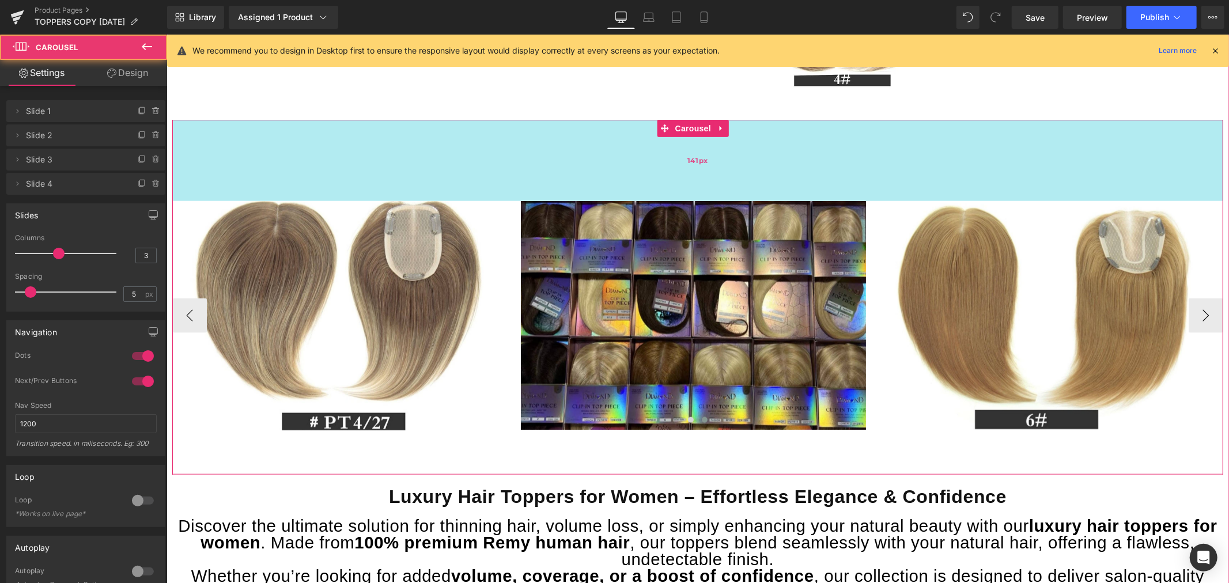
drag, startPoint x: 429, startPoint y: 119, endPoint x: 425, endPoint y: 185, distance: 66.4
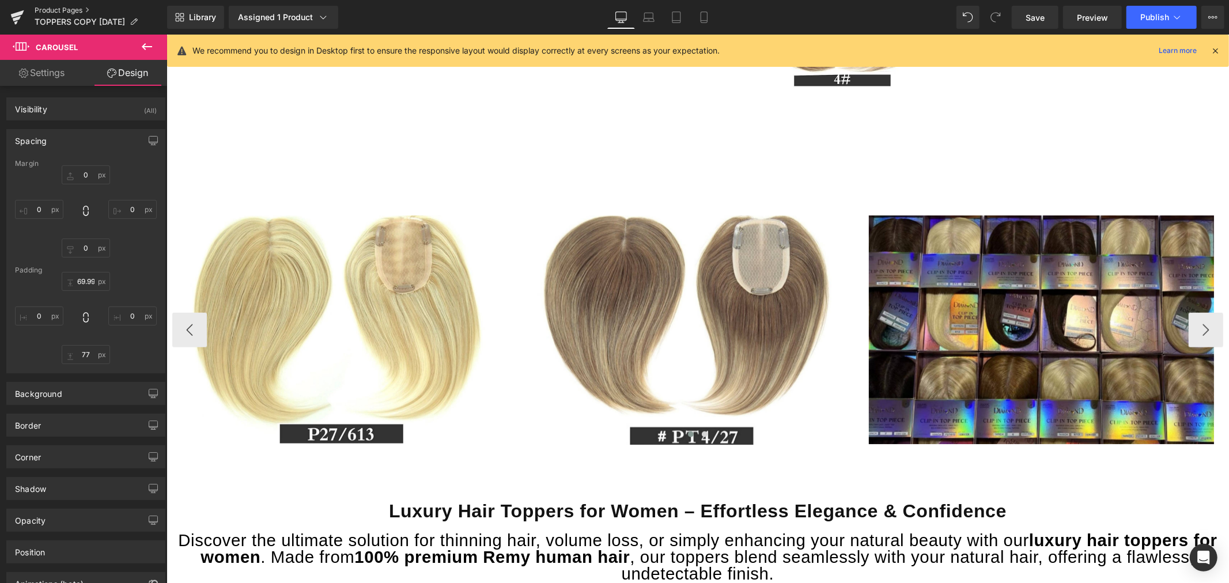
click at [47, 7] on link "Product Pages" at bounding box center [101, 10] width 133 height 9
